Goal: Task Accomplishment & Management: Manage account settings

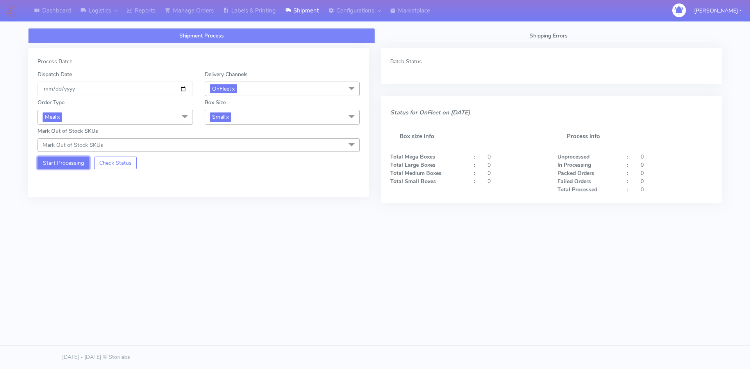
click at [57, 159] on button "Start Processing" at bounding box center [64, 163] width 52 height 13
click at [204, 12] on link "Manage Orders" at bounding box center [189, 10] width 58 height 21
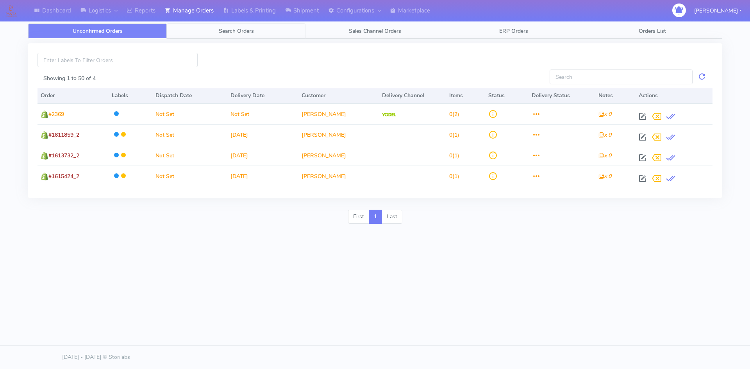
click at [197, 29] on link "Search Orders" at bounding box center [236, 30] width 139 height 15
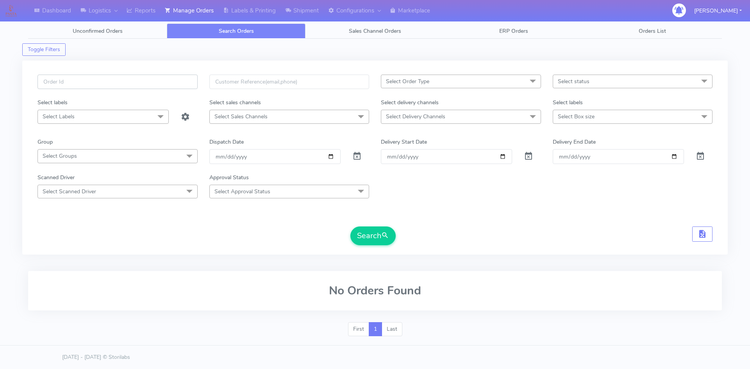
click at [128, 81] on input "text" at bounding box center [118, 82] width 160 height 14
type input "~"
type input "#1616136_1"
click at [376, 244] on button "Search" at bounding box center [372, 236] width 45 height 19
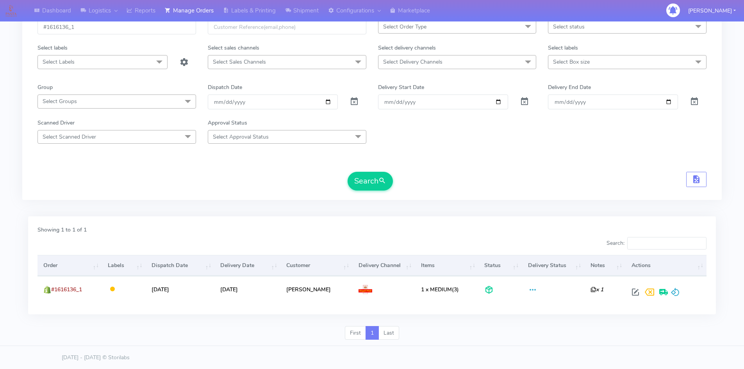
scroll to position [55, 0]
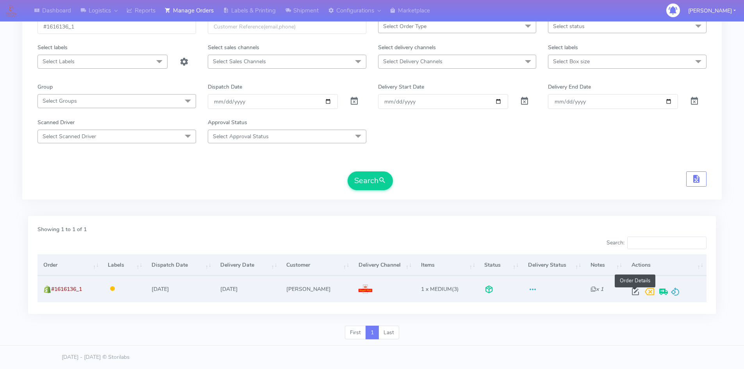
click at [633, 291] on span at bounding box center [636, 293] width 14 height 7
select select "3"
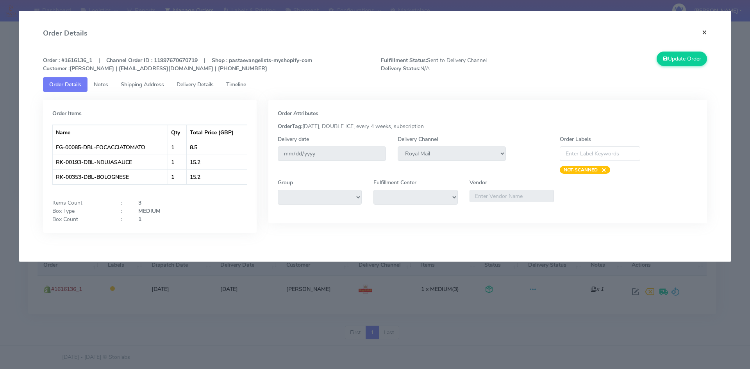
click at [706, 32] on button "×" at bounding box center [705, 32] width 18 height 21
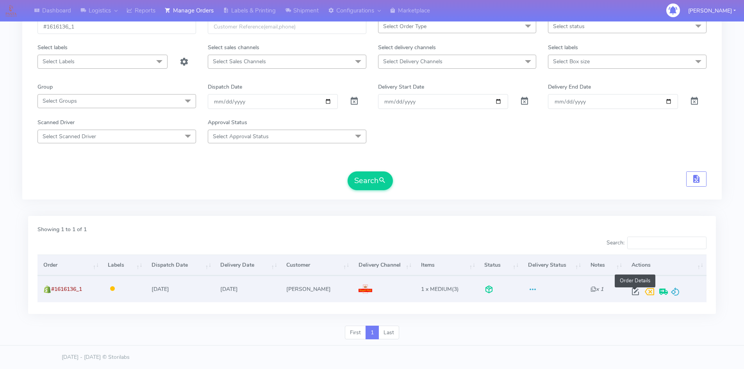
click at [633, 295] on span at bounding box center [636, 293] width 14 height 7
select select "3"
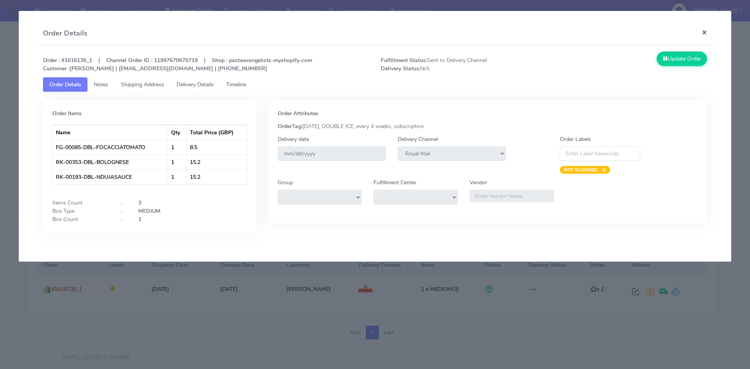
click at [703, 34] on button "×" at bounding box center [705, 32] width 18 height 21
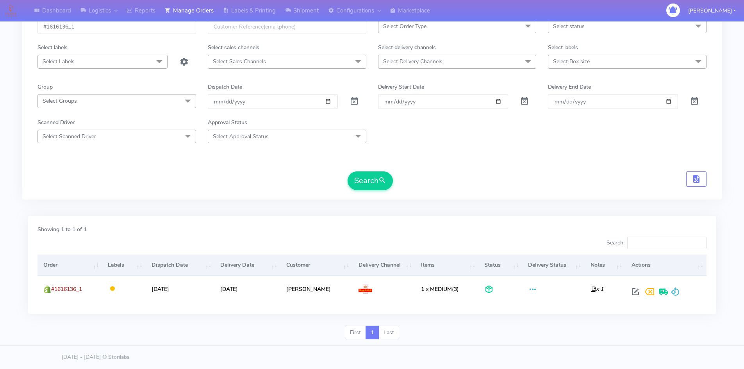
click at [453, 183] on div "Search" at bounding box center [372, 181] width 669 height 19
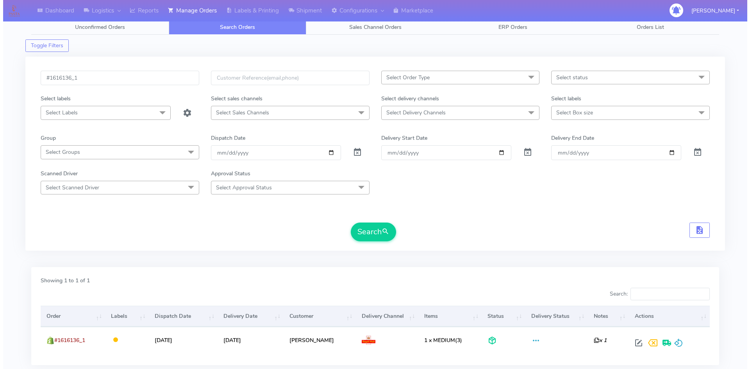
scroll to position [0, 0]
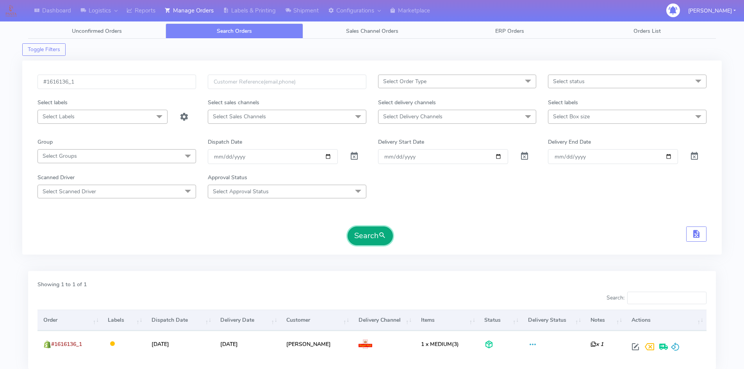
click at [368, 234] on button "Search" at bounding box center [370, 236] width 45 height 19
click at [356, 156] on span at bounding box center [354, 157] width 9 height 7
click at [451, 229] on div "Search" at bounding box center [372, 236] width 669 height 19
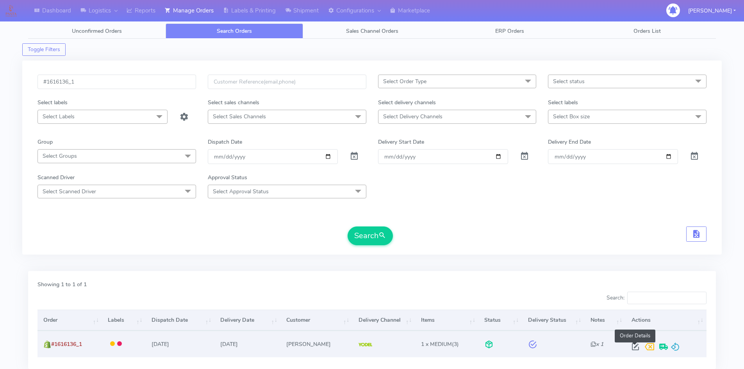
click at [631, 345] on span at bounding box center [636, 348] width 14 height 7
select select "5"
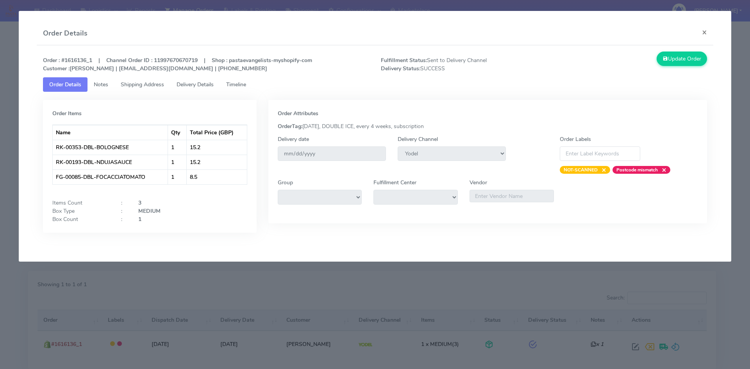
click at [247, 89] on link "Timeline" at bounding box center [236, 84] width 32 height 14
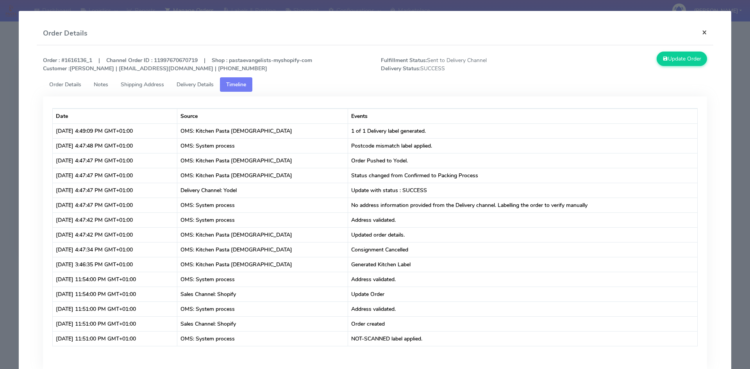
click at [696, 29] on button "×" at bounding box center [705, 32] width 18 height 21
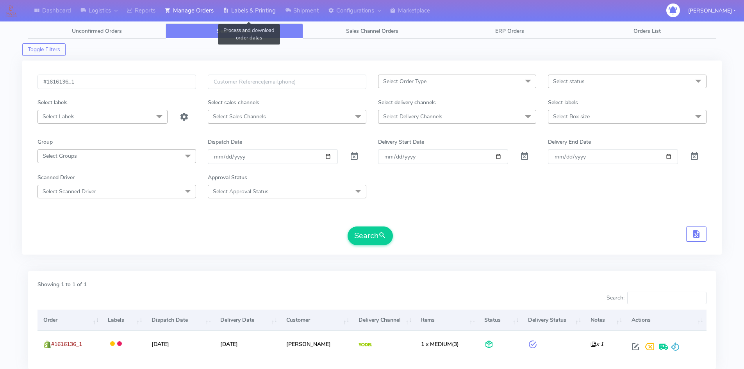
click at [239, 13] on link "Labels & Printing" at bounding box center [249, 10] width 62 height 21
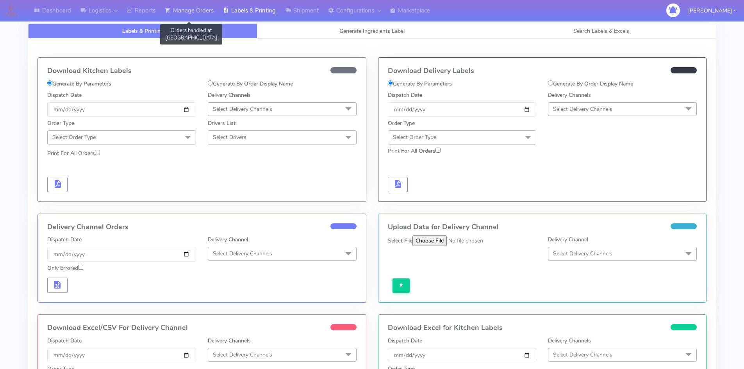
click at [193, 17] on link "Manage Orders" at bounding box center [189, 10] width 58 height 21
